Goal: Entertainment & Leisure: Consume media (video, audio)

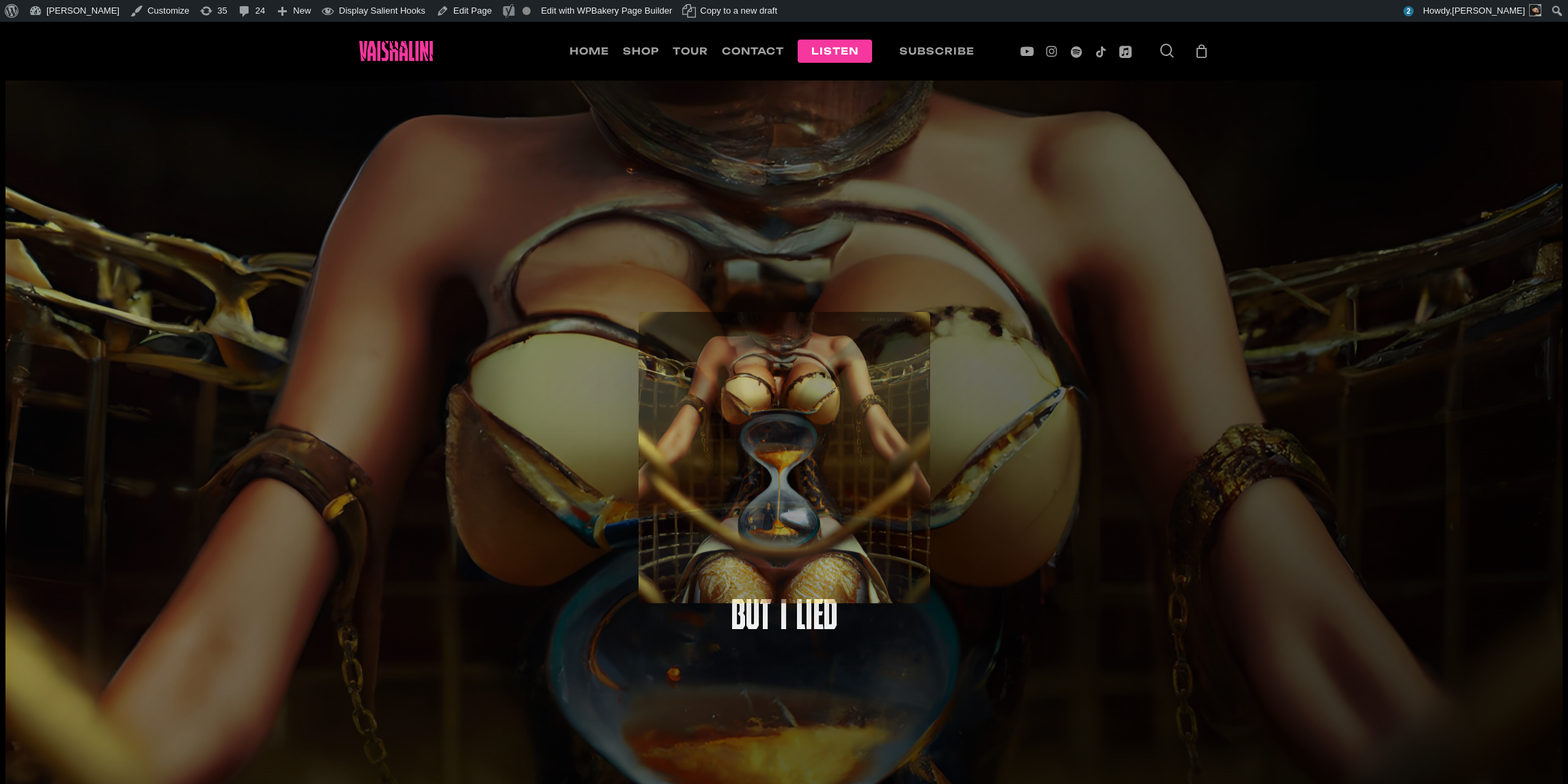
scroll to position [21, 0]
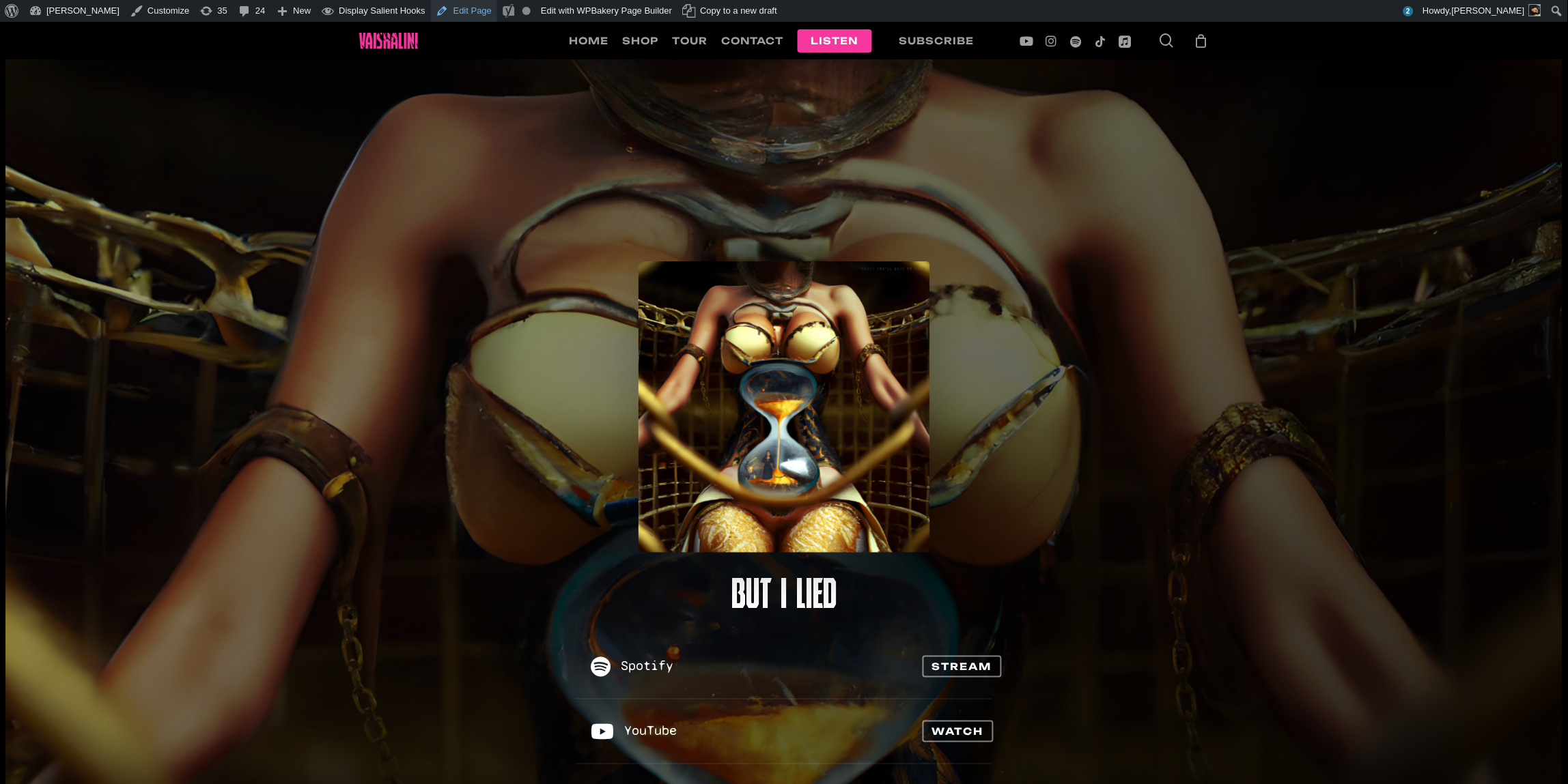
click at [431, 7] on link "Edit Page" at bounding box center [463, 11] width 66 height 22
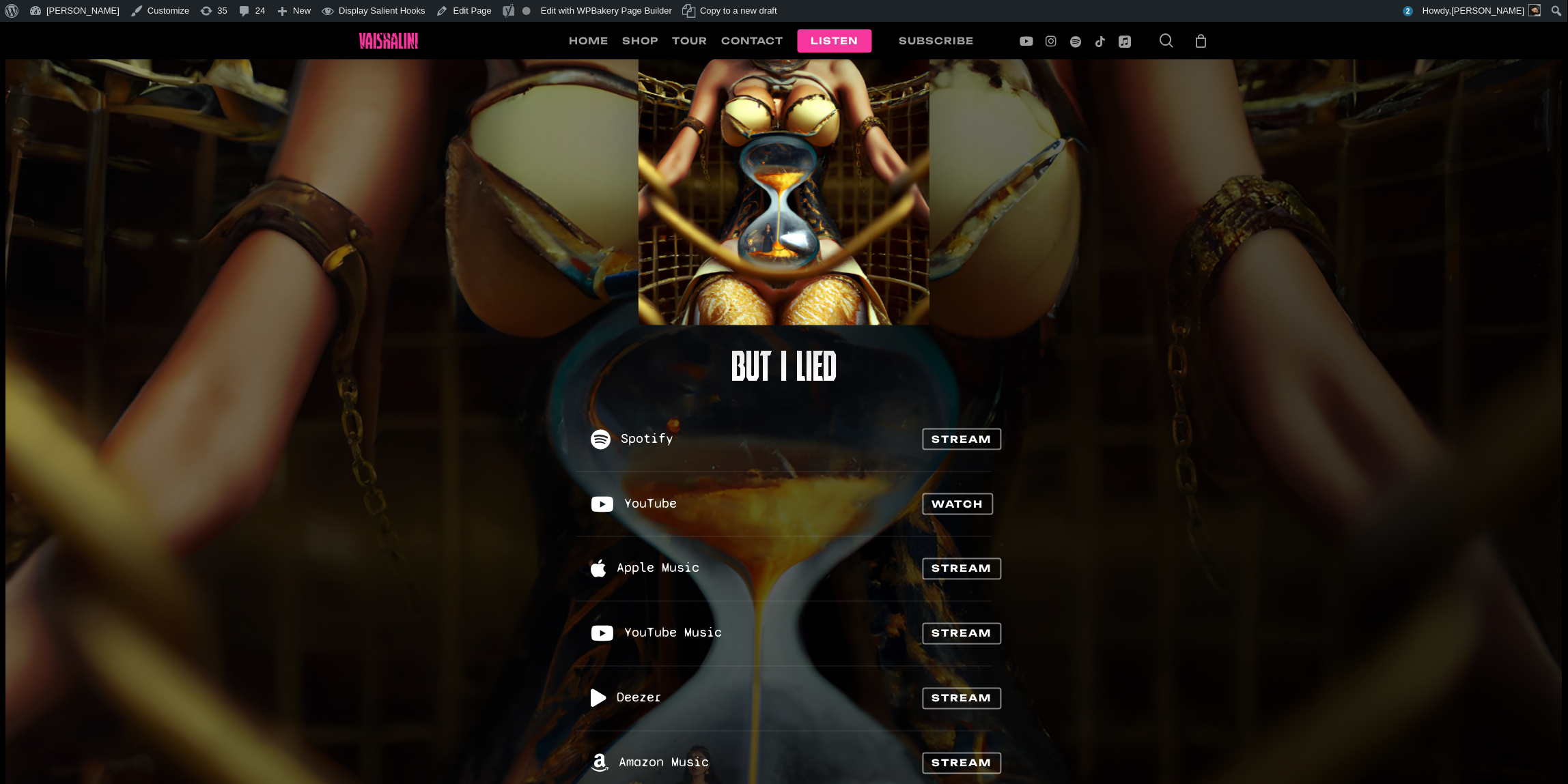
scroll to position [91, 0]
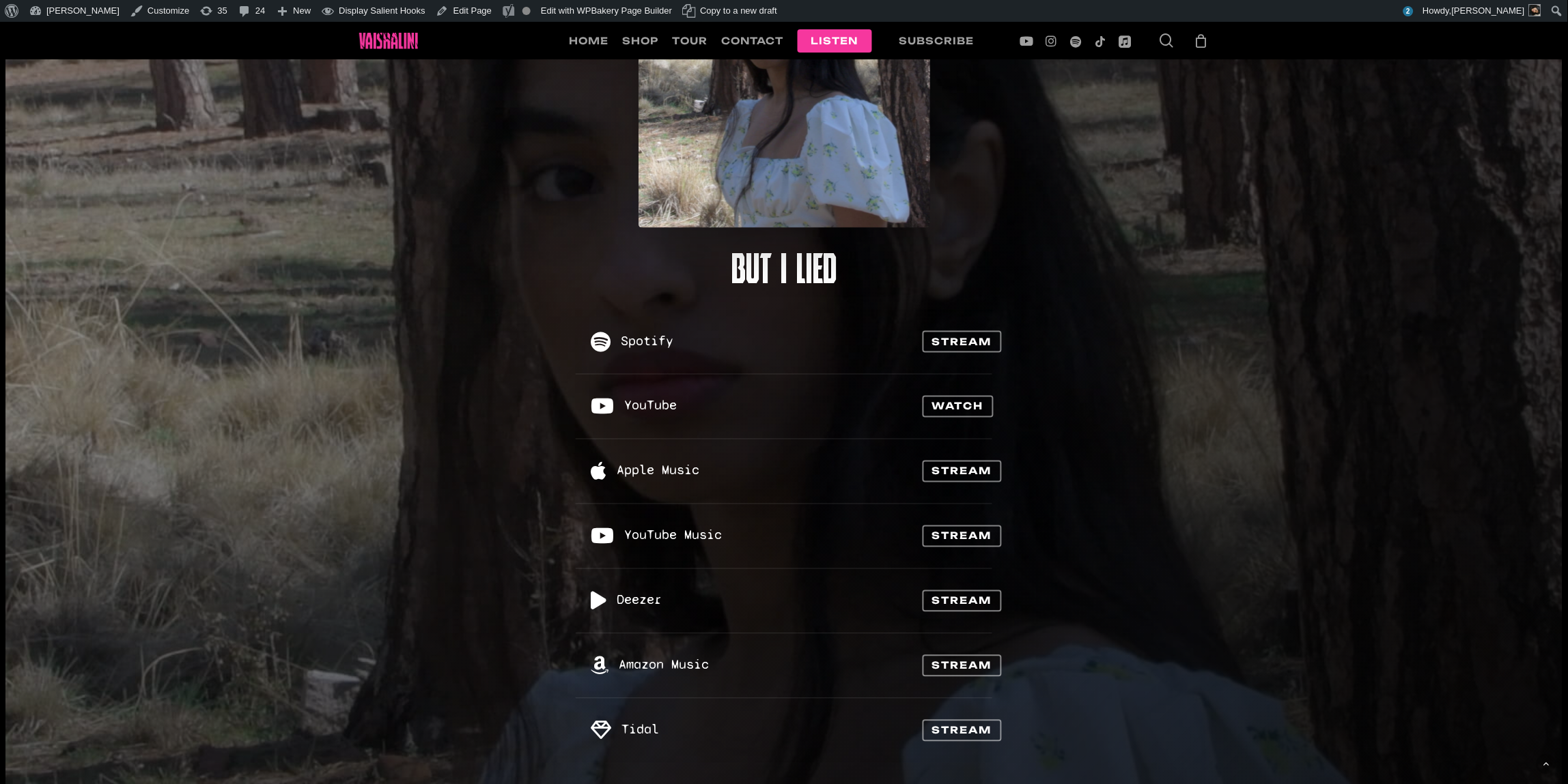
scroll to position [209, 0]
